Goal: Check status: Check status

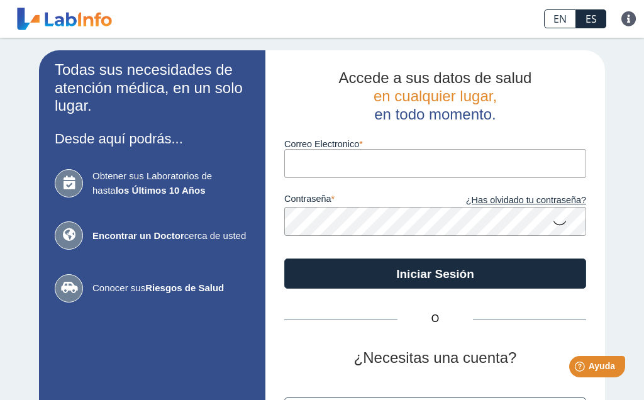
click at [384, 158] on input "Correo Electronico" at bounding box center [435, 163] width 302 height 28
type input "[EMAIL_ADDRESS][DOMAIN_NAME]"
click at [560, 223] on icon at bounding box center [559, 222] width 15 height 25
click at [526, 272] on button "Iniciar Sesión" at bounding box center [435, 274] width 302 height 30
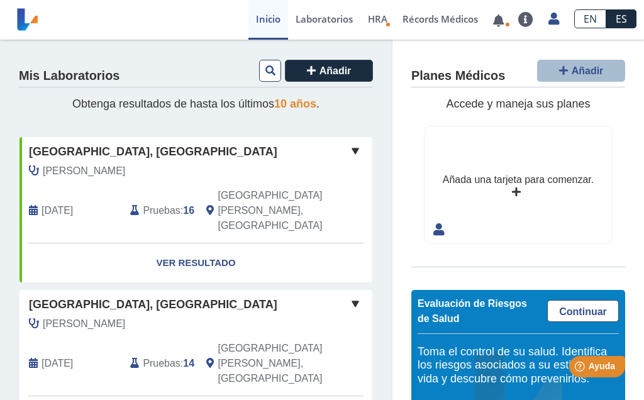
click at [218, 243] on link "Ver Resultado" at bounding box center [195, 263] width 353 height 40
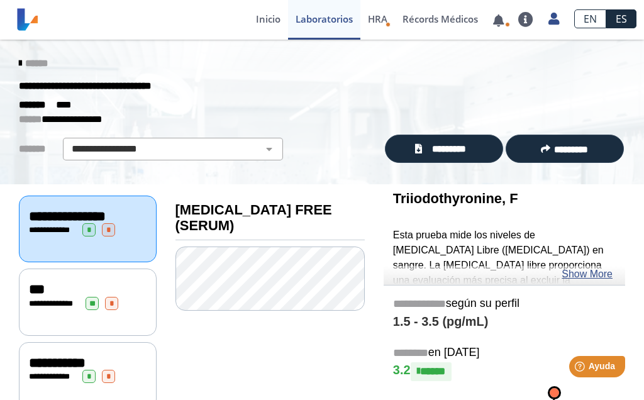
click at [591, 277] on link "Show More" at bounding box center [587, 274] width 51 height 15
